Goal: Task Accomplishment & Management: Use online tool/utility

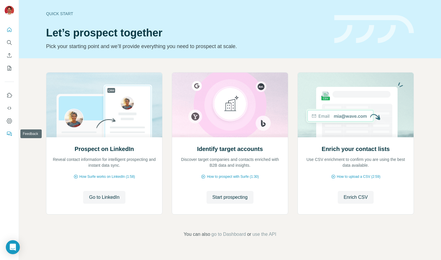
click at [13, 135] on button "Feedback" at bounding box center [9, 134] width 9 height 11
click at [17, 246] on div "Open Intercom Messenger" at bounding box center [12, 247] width 15 height 15
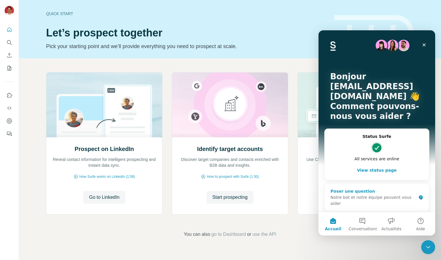
click at [380, 198] on div "Notre bot et notre équipe peuvent vous aider" at bounding box center [373, 201] width 86 height 12
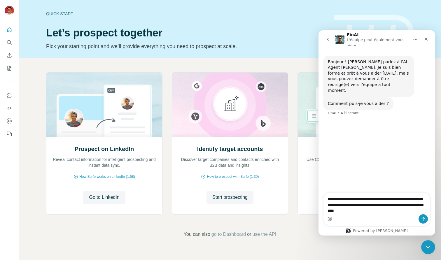
type textarea "**********"
click at [426, 220] on button "Envoyer un message…" at bounding box center [423, 218] width 9 height 9
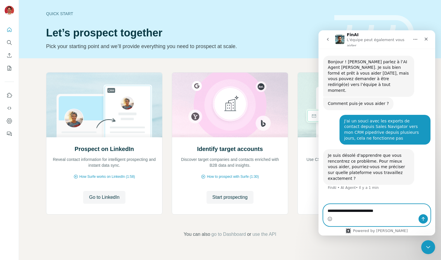
type textarea "**********"
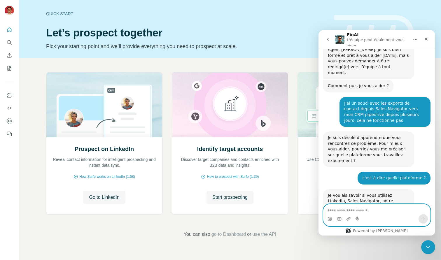
scroll to position [33, 0]
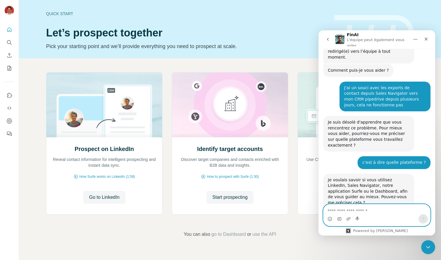
type textarea "*"
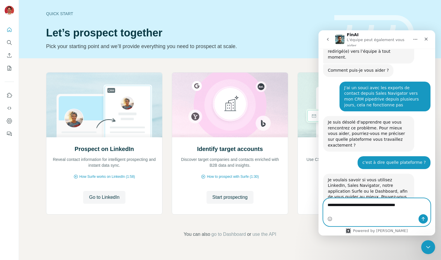
type textarea "**********"
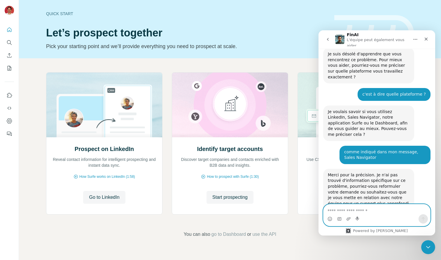
scroll to position [102, 0]
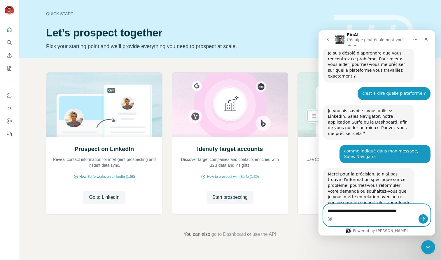
type textarea "**********"
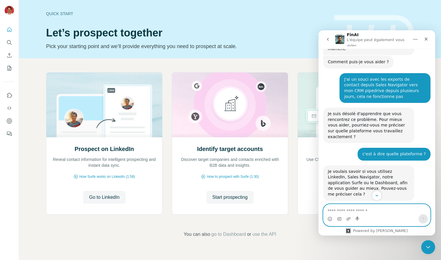
scroll to position [35, 0]
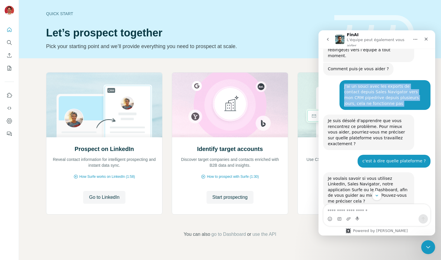
drag, startPoint x: 344, startPoint y: 81, endPoint x: 385, endPoint y: 105, distance: 48.0
click at [385, 105] on div "J'ai un souci avec les exports de contact depuis Sales Navigator vers mon CRM p…" at bounding box center [376, 97] width 107 height 34
copy div "J'ai un souci avec les exports de contact depuis Sales Navigator vers mon CRM p…"
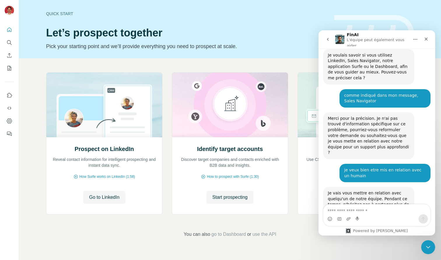
scroll to position [171, 0]
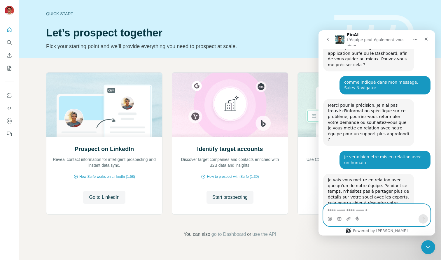
click at [348, 211] on textarea "Envoyer un message..." at bounding box center [376, 209] width 107 height 10
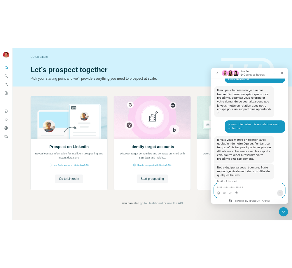
scroll to position [210, 0]
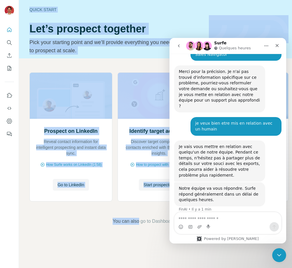
drag, startPoint x: 25, startPoint y: 266, endPoint x: -20, endPoint y: 266, distance: 44.3
click at [0, 260] on html "Quick start Let’s prospect together Pick your starting point and we’ll provide …" at bounding box center [146, 134] width 292 height 268
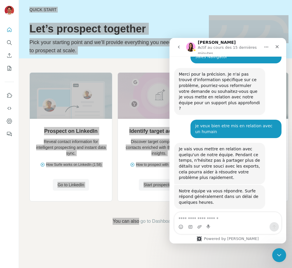
scroll to position [241, 0]
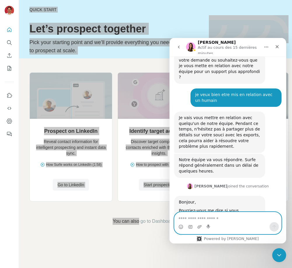
click at [231, 220] on textarea "Envoyer un message..." at bounding box center [227, 217] width 107 height 10
type textarea "*******"
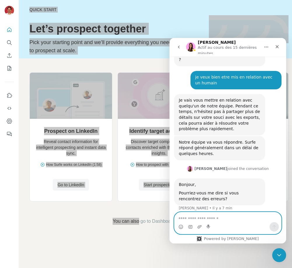
paste textarea "**********"
type textarea "**********"
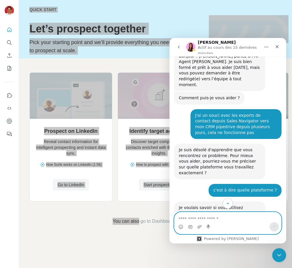
scroll to position [0, 0]
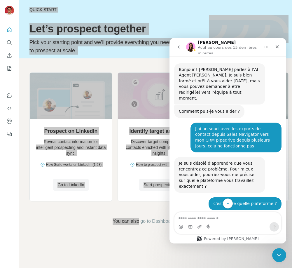
drag, startPoint x: 196, startPoint y: 123, endPoint x: 231, endPoint y: 142, distance: 40.3
click at [234, 142] on div "J'ai un souci avec les exports de contact depuis Sales Navigator vers mon CRM p…" at bounding box center [236, 137] width 82 height 23
click at [224, 141] on div "J'ai un souci avec les exports de contact depuis Sales Navigator vers mon CRM p…" at bounding box center [236, 137] width 82 height 23
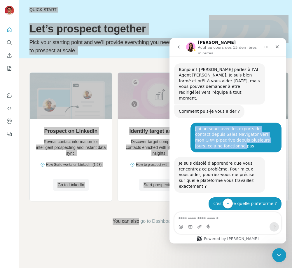
drag, startPoint x: 218, startPoint y: 140, endPoint x: 178, endPoint y: 116, distance: 47.3
copy div "FinAI • Il y a 15 min J'ai un souci avec les exports de contact depuis Sales Na…"
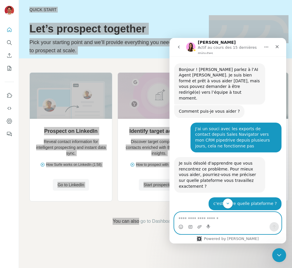
click at [217, 221] on textarea "Envoyer un message..." at bounding box center [227, 217] width 107 height 10
paste textarea "**********"
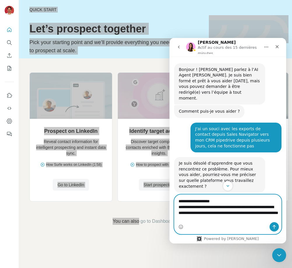
type textarea "**********"
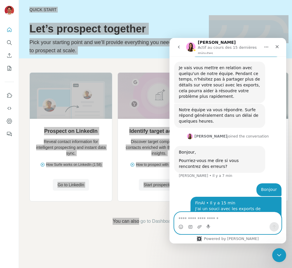
scroll to position [295, 0]
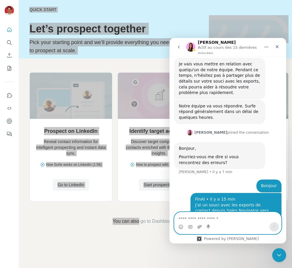
click at [200, 228] on icon "Télécharger la pièce jointe" at bounding box center [199, 226] width 4 height 3
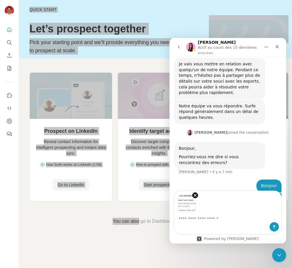
scroll to position [316, 0]
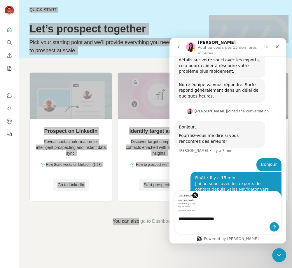
type textarea "**********"
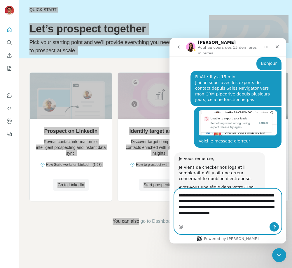
scroll to position [417, 0]
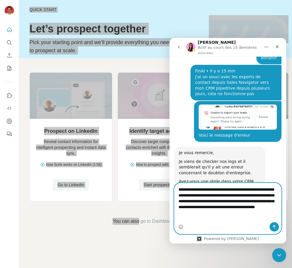
type textarea "**********"
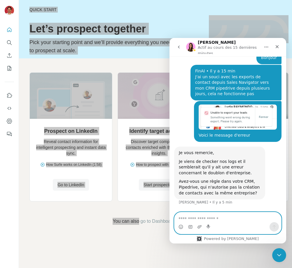
scroll to position [445, 0]
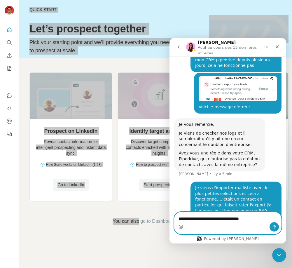
type textarea "**********"
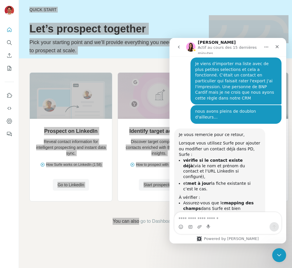
scroll to position [564, 0]
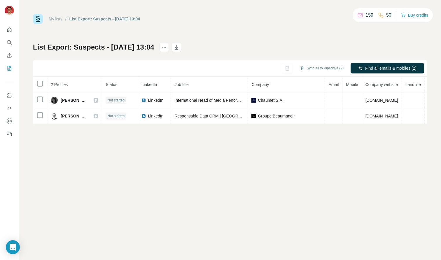
click at [55, 20] on link "My lists" at bounding box center [56, 19] width 14 height 5
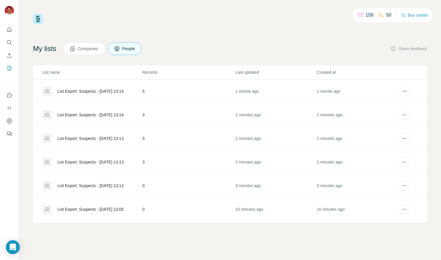
click at [106, 89] on div "List Export: Suspects - 18/09/2025 13:14" at bounding box center [90, 91] width 66 height 6
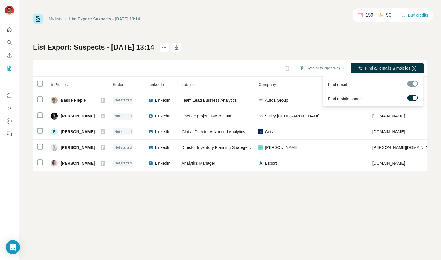
click at [409, 98] on label at bounding box center [412, 98] width 11 height 6
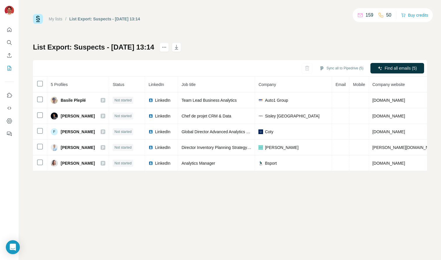
drag, startPoint x: 367, startPoint y: 44, endPoint x: 361, endPoint y: 43, distance: 5.3
click at [363, 39] on div "My lists / List Export: Suspects - 18/09/2025 13:14 159 50 Buy credits List Exp…" at bounding box center [230, 92] width 394 height 157
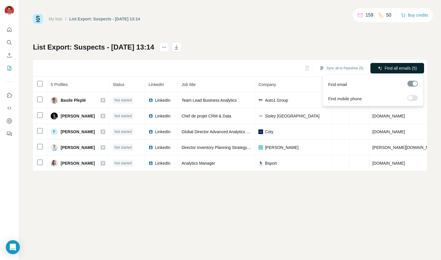
click at [381, 68] on icon "button" at bounding box center [380, 68] width 5 height 5
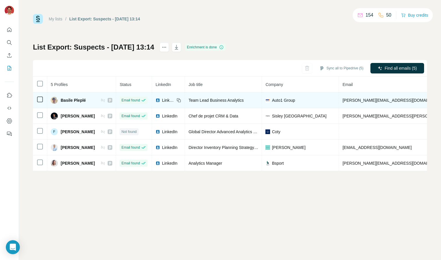
click at [108, 101] on icon at bounding box center [110, 100] width 4 height 5
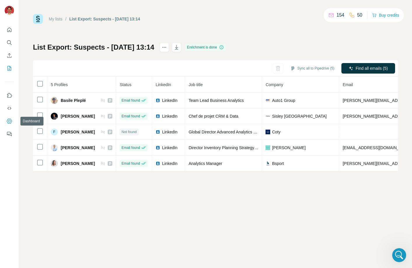
drag, startPoint x: 7, startPoint y: 115, endPoint x: 1, endPoint y: 109, distance: 7.4
click at [8, 110] on button "Use Surfe API" at bounding box center [9, 108] width 9 height 11
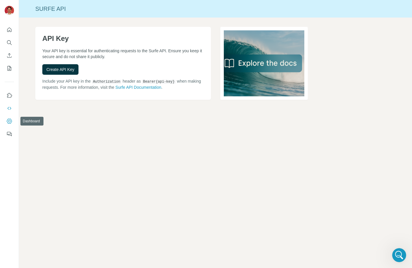
click at [8, 120] on icon "Dashboard" at bounding box center [9, 121] width 6 height 6
click at [8, 71] on button "My lists" at bounding box center [9, 68] width 9 height 11
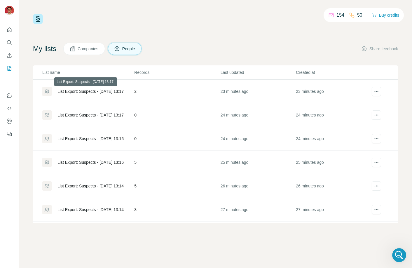
click at [93, 89] on div "List Export: Suspects - 18/09/2025 13:17" at bounding box center [90, 91] width 66 height 6
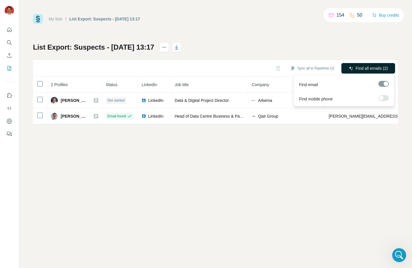
click at [365, 70] on span "Find all emails (2)" at bounding box center [372, 68] width 32 height 6
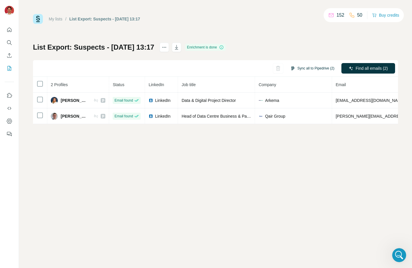
click at [322, 68] on button "Sync all to Pipedrive (2)" at bounding box center [312, 68] width 52 height 9
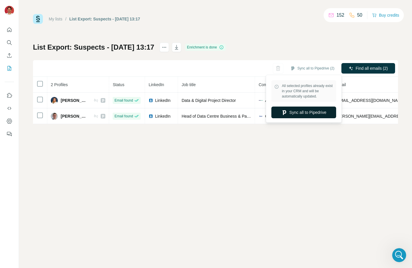
click at [306, 113] on button "Sync all to Pipedrive" at bounding box center [303, 112] width 65 height 12
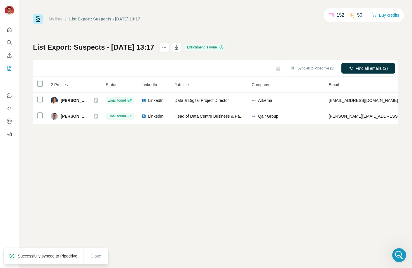
click at [60, 19] on link "My lists" at bounding box center [56, 19] width 14 height 5
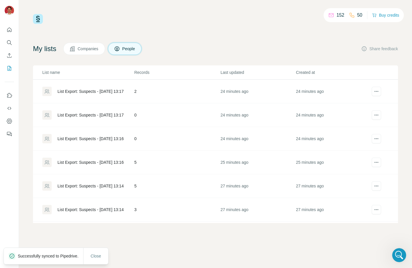
click at [95, 164] on div "List Export: Suspects - 18/09/2025 13:16" at bounding box center [87, 162] width 91 height 9
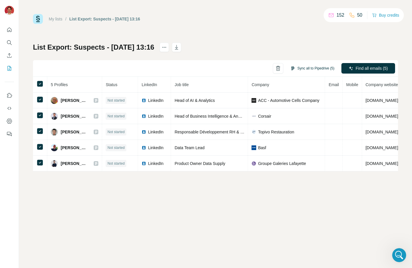
click at [315, 69] on button "Sync all to Pipedrive (5)" at bounding box center [312, 68] width 52 height 9
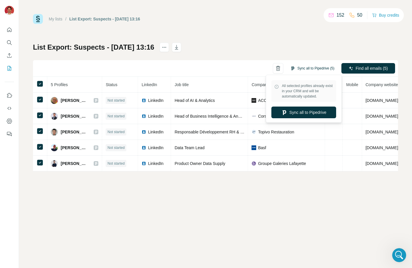
click at [315, 69] on button "Sync all to Pipedrive (5)" at bounding box center [312, 68] width 52 height 9
click at [313, 38] on div "My lists / List Export: Suspects - 18/09/2025 13:16 152 50 Buy credits List Exp…" at bounding box center [215, 92] width 365 height 157
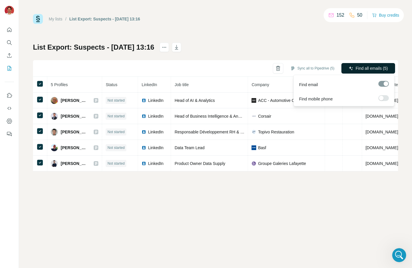
click at [379, 69] on span "Find all emails (5)" at bounding box center [372, 68] width 32 height 6
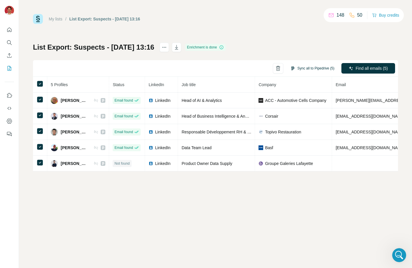
click at [306, 68] on button "Sync all to Pipedrive (5)" at bounding box center [312, 68] width 52 height 9
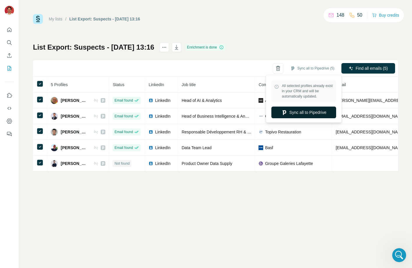
click at [301, 108] on button "Sync all to Pipedrive" at bounding box center [303, 112] width 65 height 12
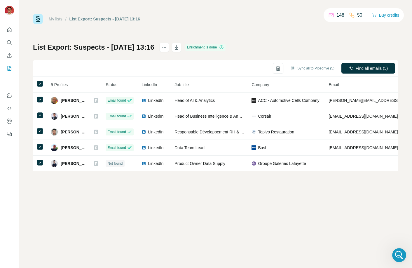
click at [57, 20] on link "My lists" at bounding box center [56, 19] width 14 height 5
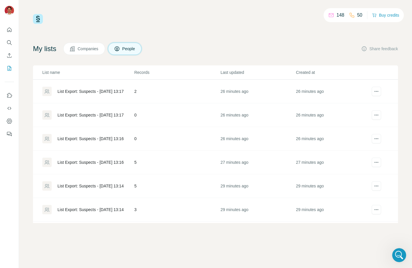
click at [94, 184] on div "List Export: Suspects - 18/09/2025 13:14" at bounding box center [90, 186] width 66 height 6
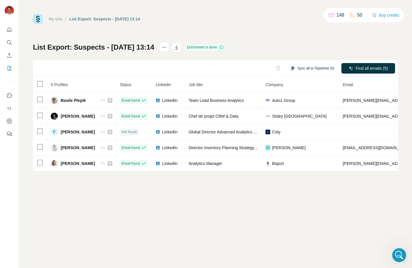
click at [305, 68] on button "Sync all to Pipedrive (5)" at bounding box center [312, 68] width 52 height 9
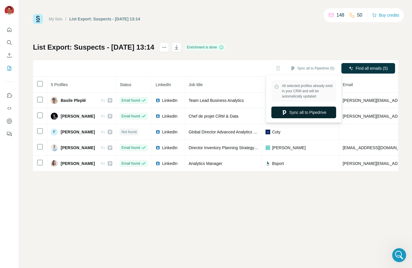
click at [289, 111] on button "Sync all to Pipedrive" at bounding box center [303, 112] width 65 height 12
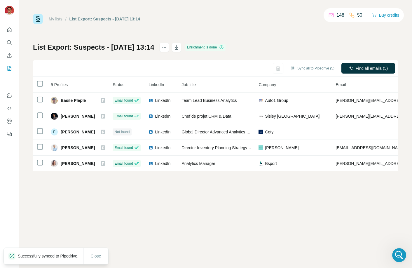
click at [60, 18] on link "My lists" at bounding box center [56, 19] width 14 height 5
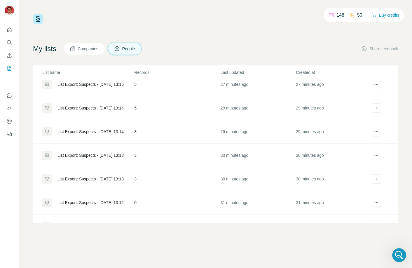
scroll to position [78, 0]
click at [102, 132] on div "List Export: Suspects - 18/09/2025 13:14" at bounding box center [90, 131] width 66 height 6
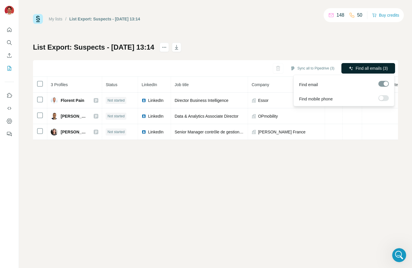
click at [349, 64] on button "Find all emails (3)" at bounding box center [368, 68] width 54 height 11
